Goal: Book appointment/travel/reservation

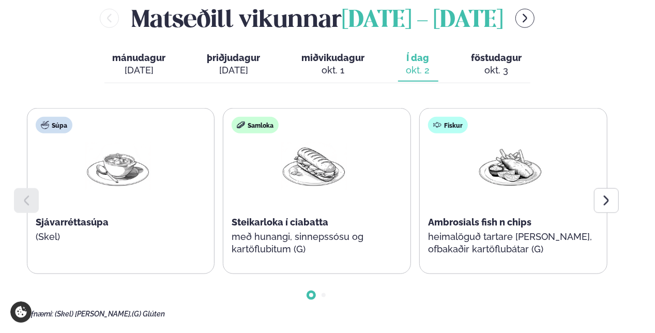
scroll to position [473, 0]
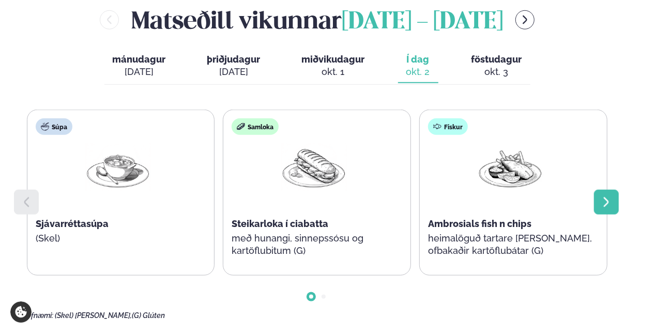
click at [607, 196] on icon at bounding box center [606, 202] width 12 height 12
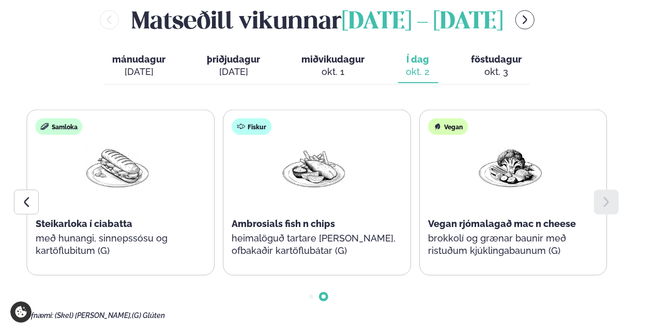
click at [491, 66] on div "okt. 3" at bounding box center [496, 72] width 51 height 12
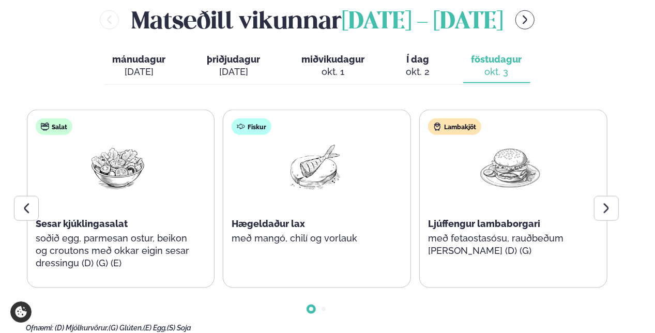
click at [418, 66] on div "okt. 2" at bounding box center [418, 72] width 24 height 12
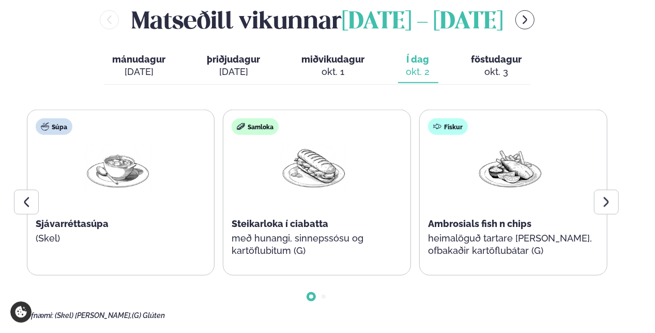
click at [492, 54] on span "föstudagur" at bounding box center [496, 59] width 51 height 11
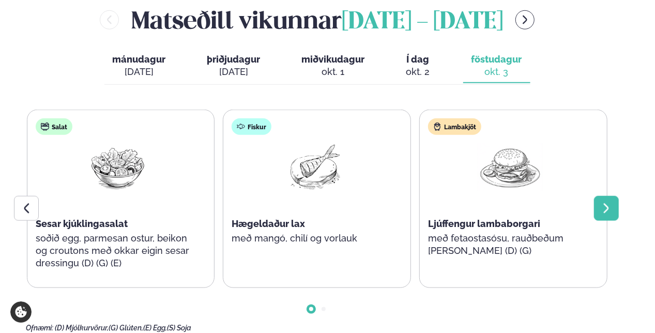
click at [604, 202] on icon at bounding box center [606, 208] width 12 height 12
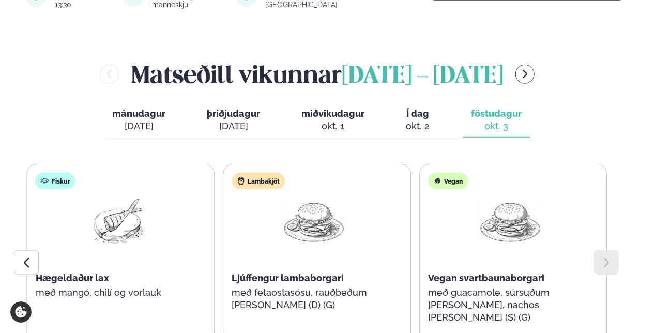
scroll to position [418, 0]
click at [531, 69] on icon "menu-btn-right" at bounding box center [524, 74] width 11 height 11
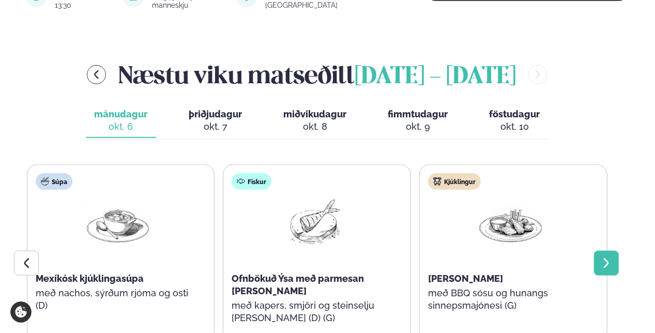
click at [611, 257] on icon at bounding box center [606, 263] width 12 height 12
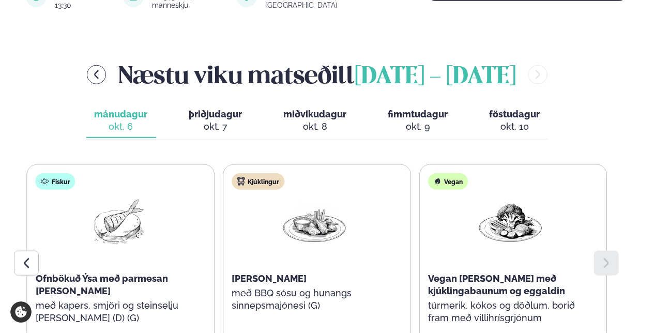
click at [225, 109] on span "þriðjudagur" at bounding box center [215, 114] width 53 height 11
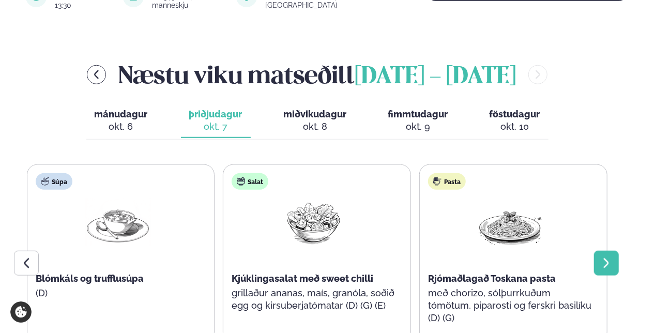
click at [604, 257] on icon at bounding box center [606, 263] width 12 height 12
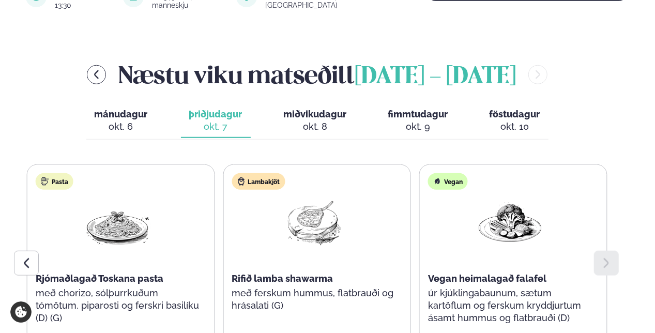
click at [326, 109] on span "miðvikudagur" at bounding box center [315, 114] width 63 height 11
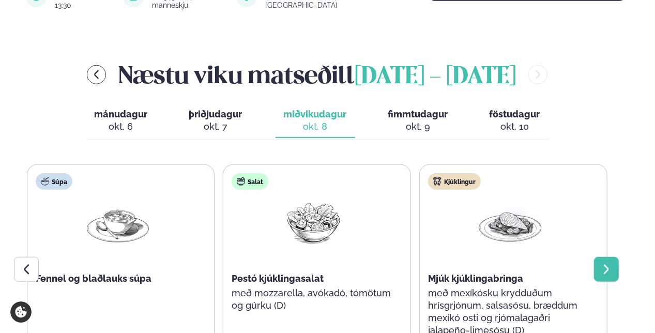
click at [613, 257] on div at bounding box center [606, 269] width 25 height 25
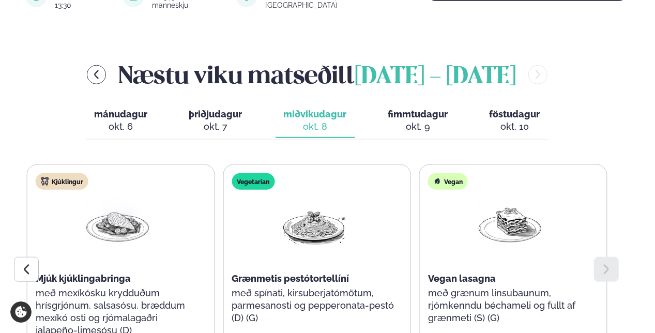
click at [426, 109] on span "fimmtudagur" at bounding box center [418, 114] width 60 height 11
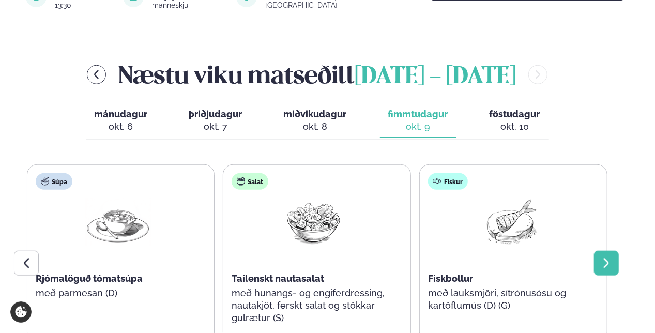
click at [606, 257] on icon at bounding box center [606, 263] width 12 height 12
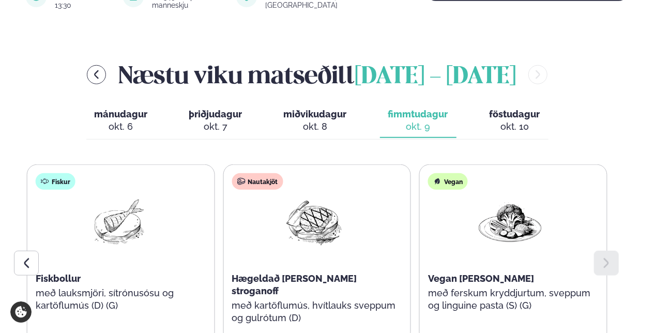
click at [509, 109] on span "föstudagur" at bounding box center [514, 114] width 51 height 11
